Goal: Browse casually

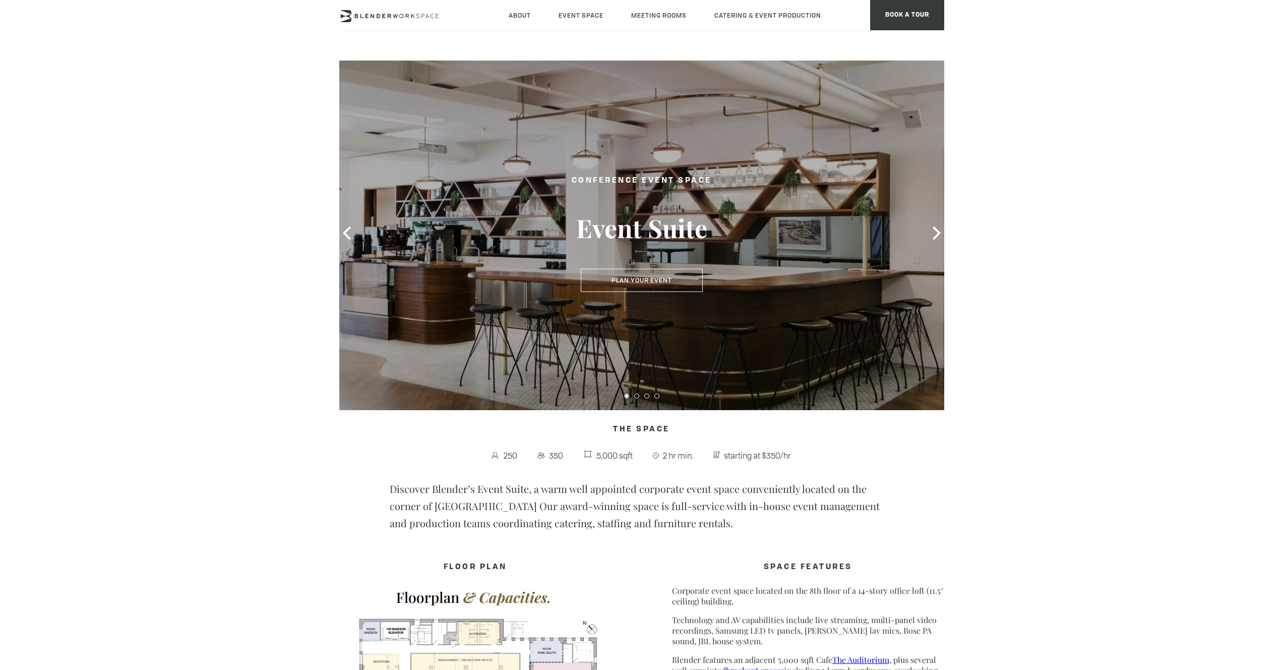
drag, startPoint x: 1005, startPoint y: 225, endPoint x: 1010, endPoint y: 226, distance: 5.6
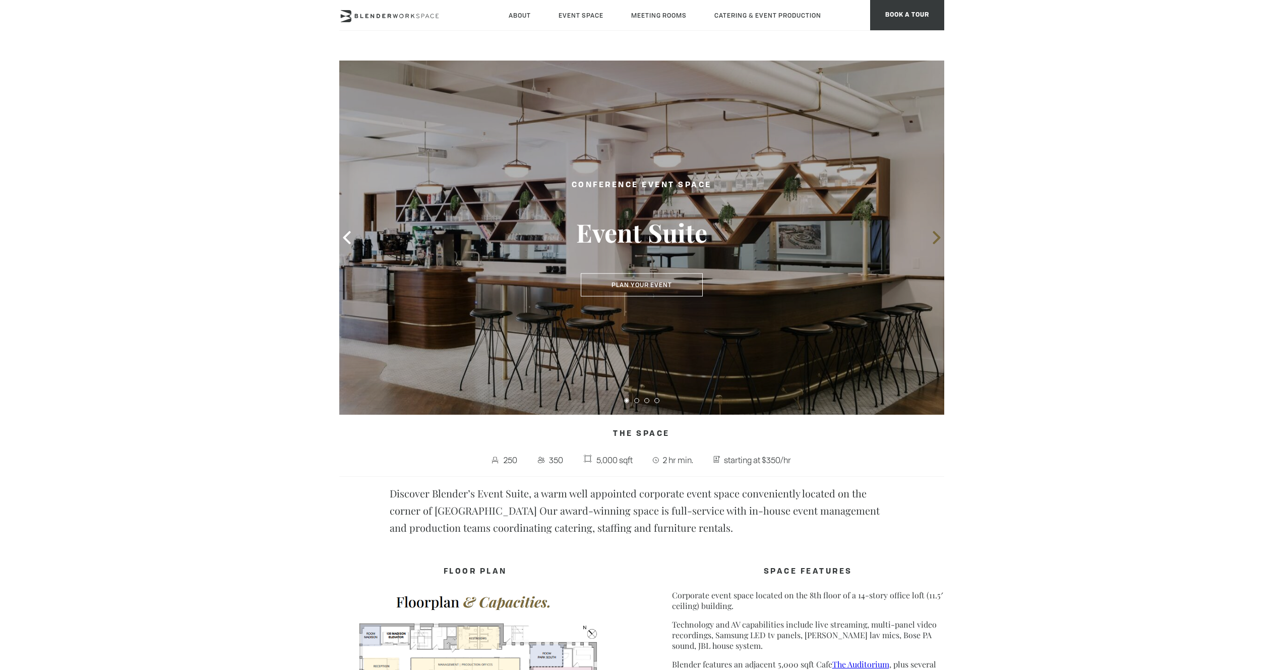
click at [936, 238] on icon at bounding box center [936, 237] width 13 height 13
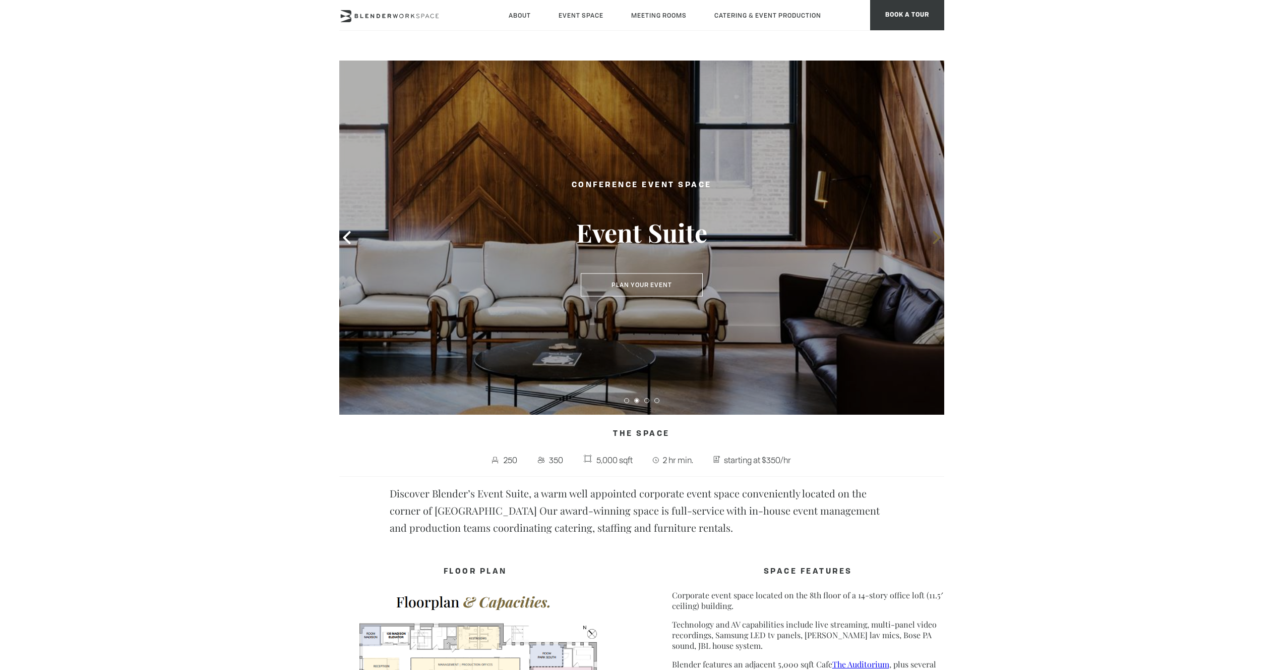
click at [936, 237] on icon at bounding box center [936, 237] width 13 height 13
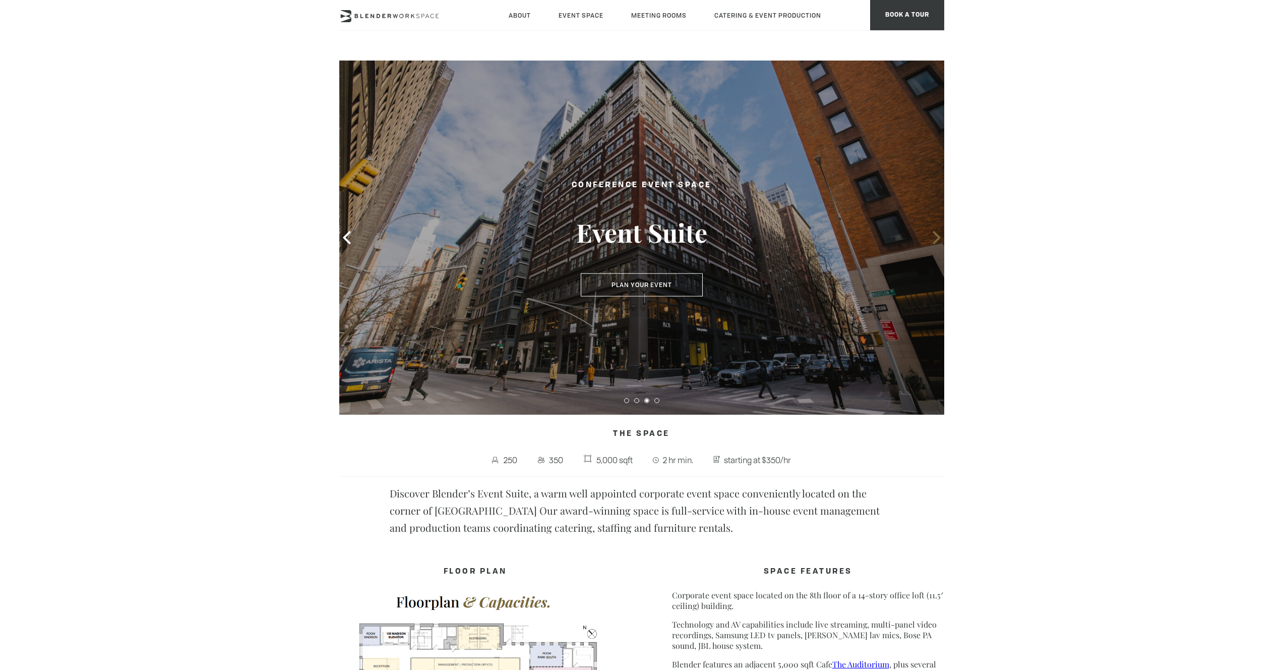
click at [936, 237] on icon at bounding box center [936, 237] width 13 height 13
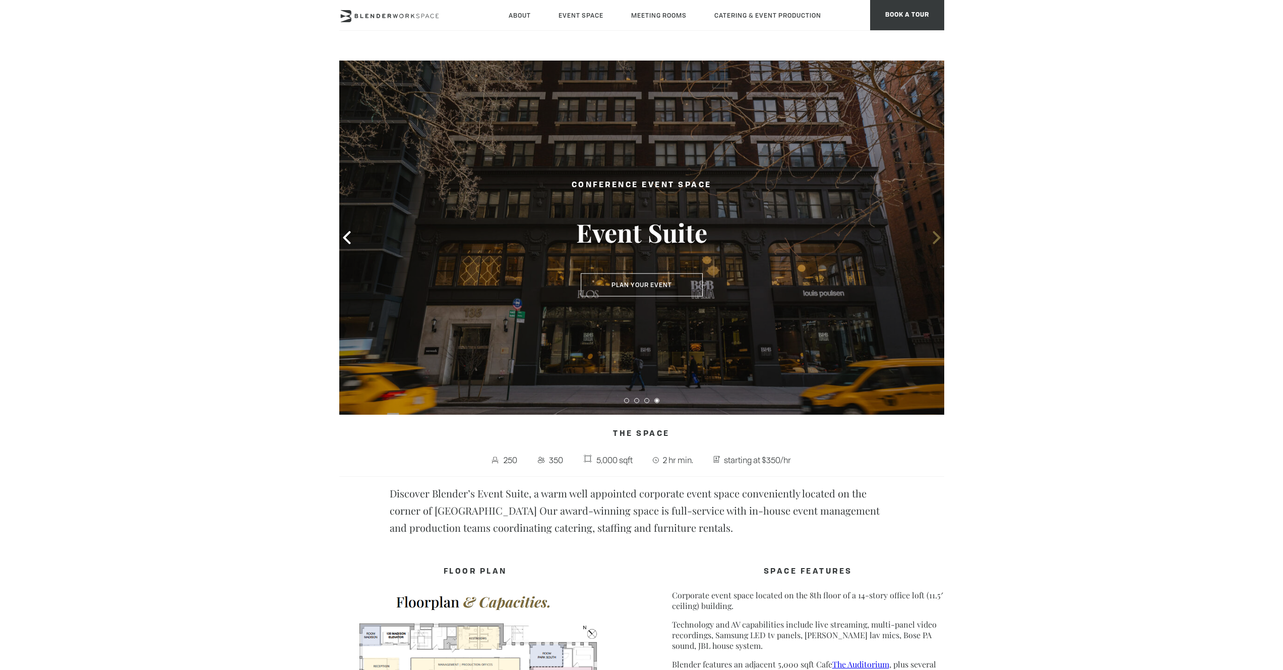
click at [936, 237] on icon at bounding box center [936, 237] width 13 height 13
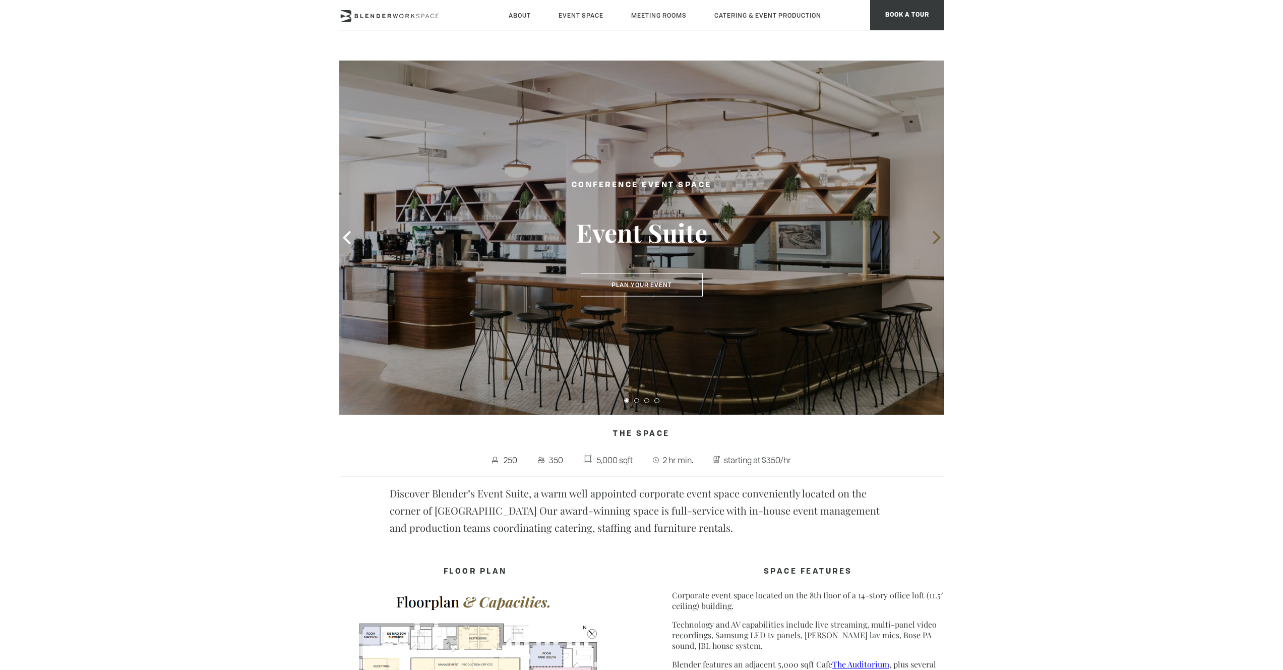
click at [936, 237] on icon at bounding box center [936, 237] width 13 height 13
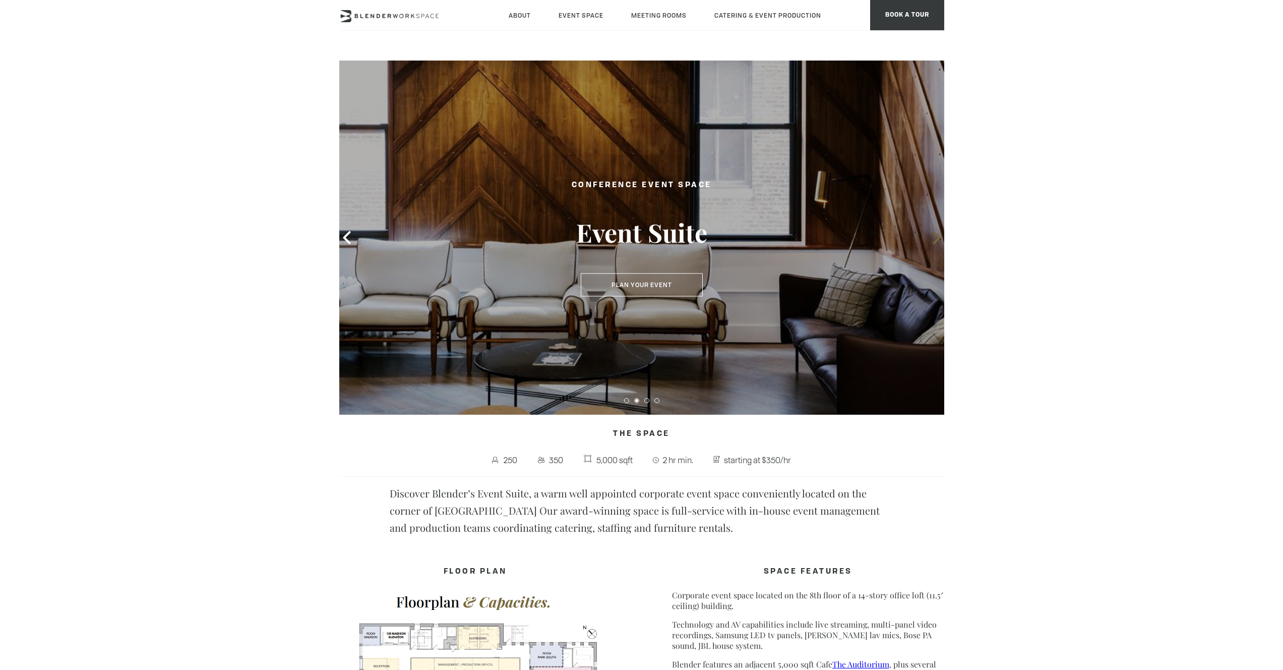
click at [934, 233] on icon at bounding box center [937, 237] width 8 height 13
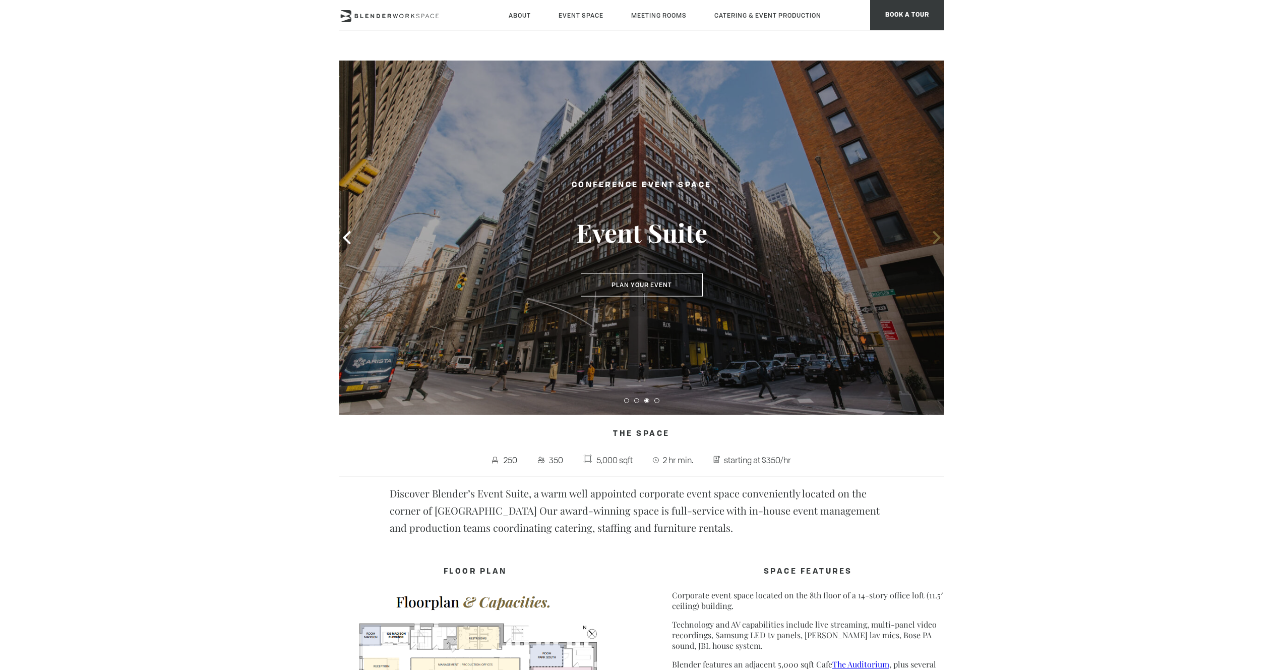
click at [935, 234] on icon at bounding box center [936, 237] width 13 height 13
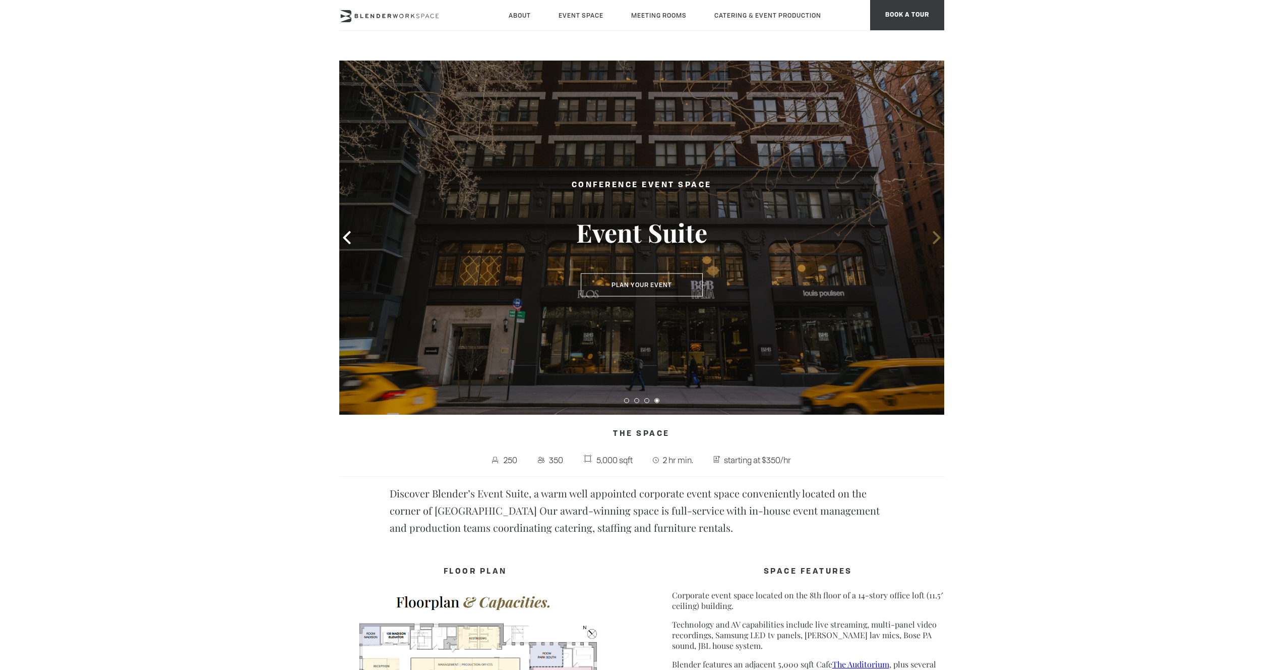
click at [934, 241] on icon at bounding box center [937, 237] width 8 height 13
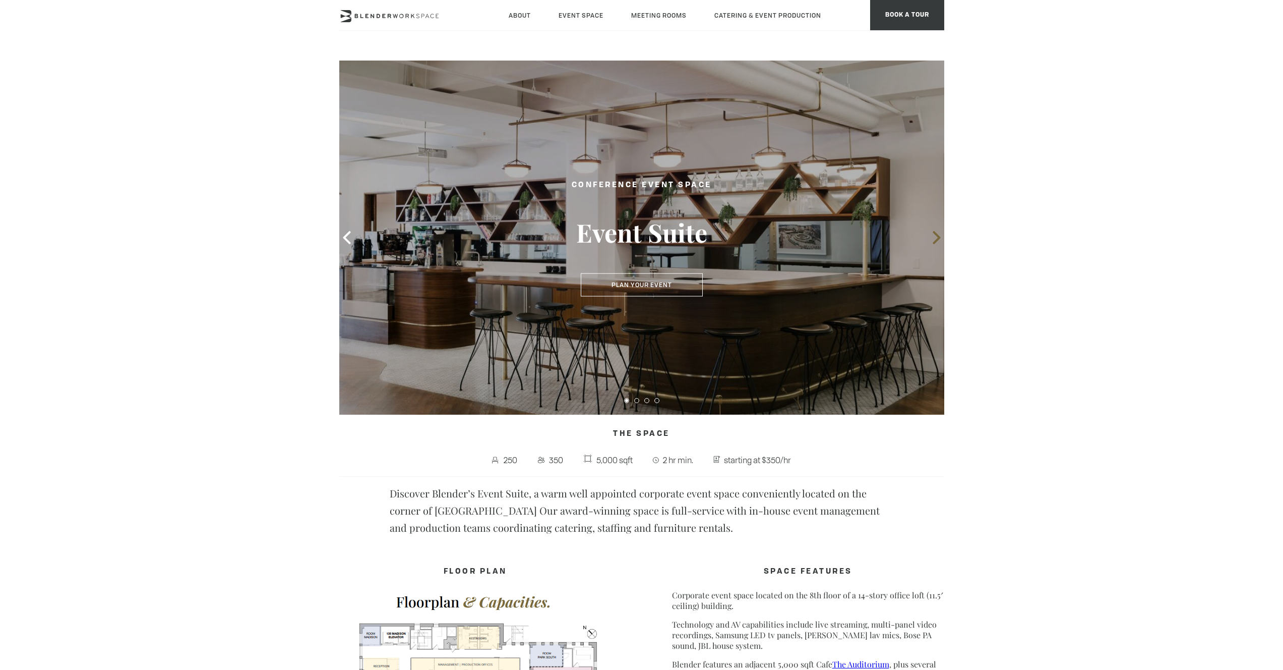
click at [935, 241] on icon at bounding box center [937, 237] width 8 height 13
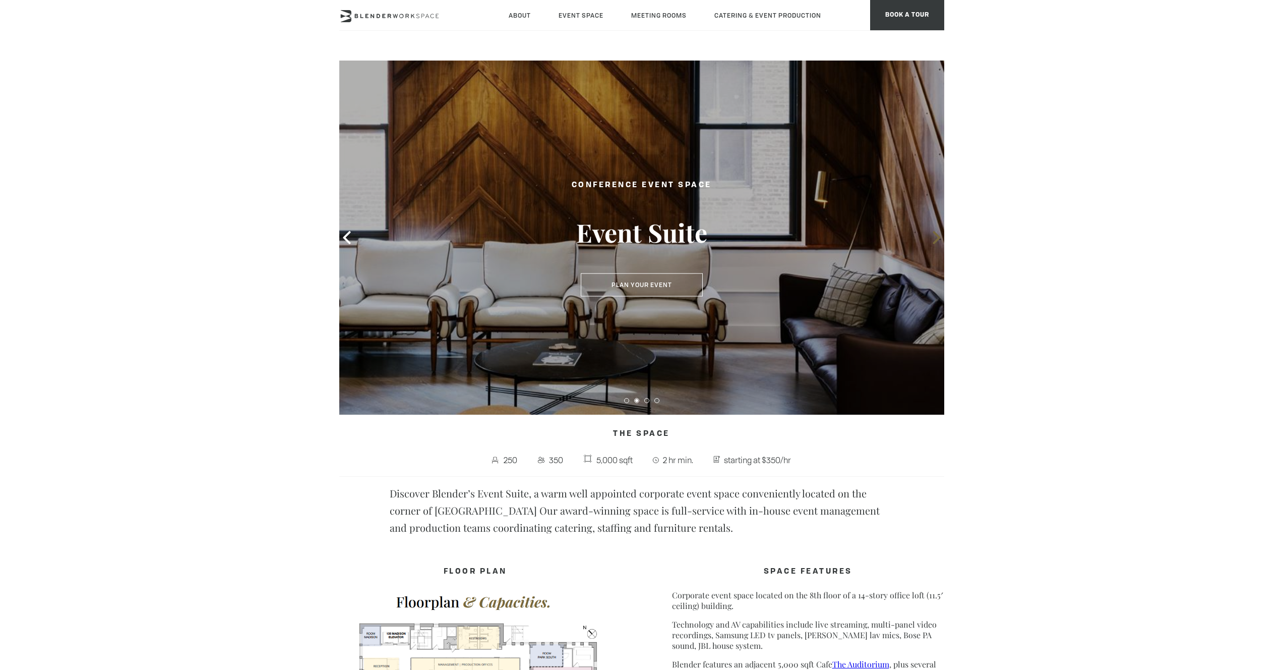
click at [935, 241] on icon at bounding box center [937, 237] width 8 height 13
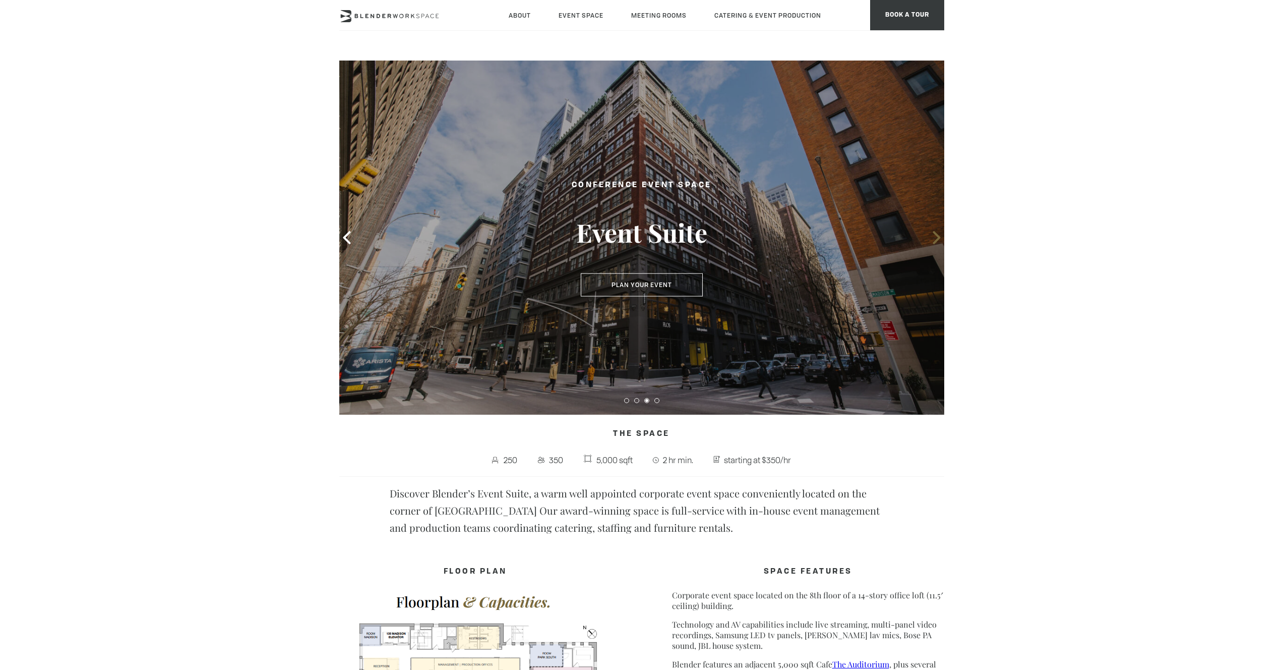
click at [935, 241] on icon at bounding box center [937, 237] width 8 height 13
